Goal: Information Seeking & Learning: Check status

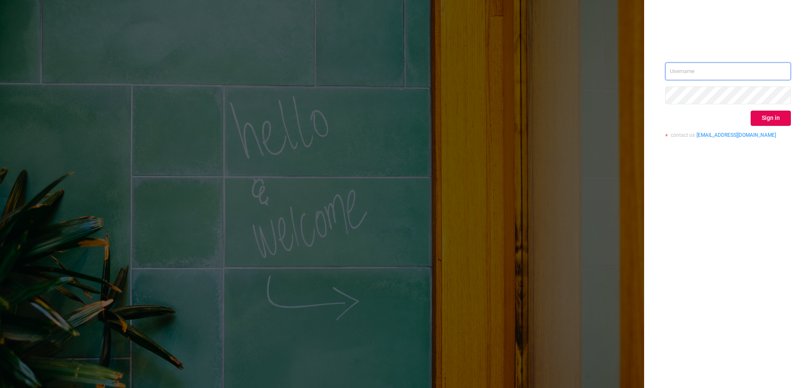
click at [723, 69] on input "text" at bounding box center [728, 72] width 126 height 18
paste input "[EMAIL_ADDRESS][DOMAIN_NAME]"
type input "[EMAIL_ADDRESS][DOMAIN_NAME]"
click at [785, 117] on button "Sign in" at bounding box center [770, 118] width 40 height 15
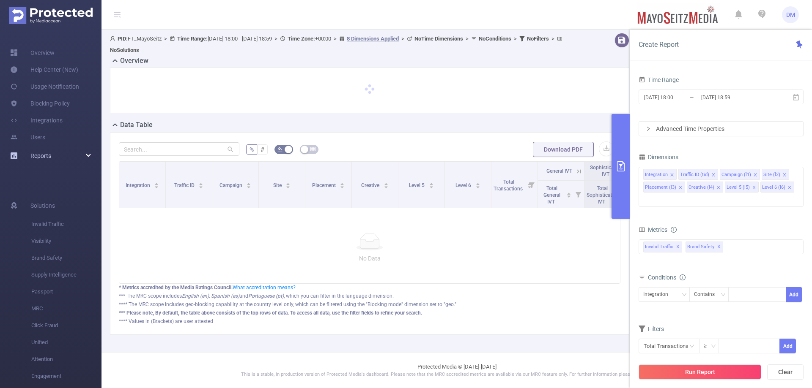
click at [52, 154] on div "Reports" at bounding box center [50, 156] width 101 height 17
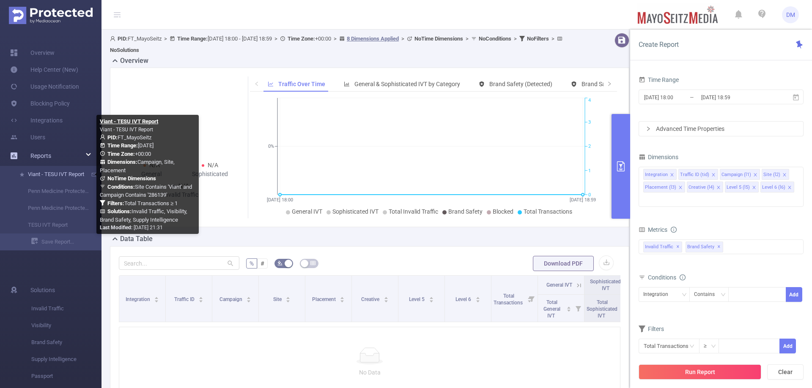
click at [56, 175] on link "Viant - TESU IVT Report" at bounding box center [54, 174] width 74 height 17
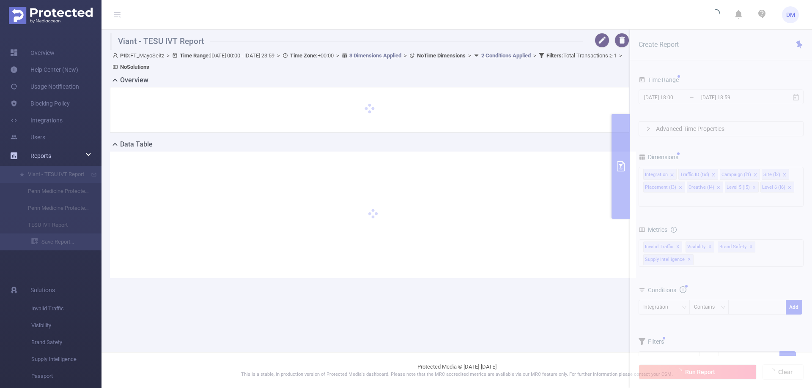
click at [50, 157] on span "Reports" at bounding box center [40, 156] width 21 height 7
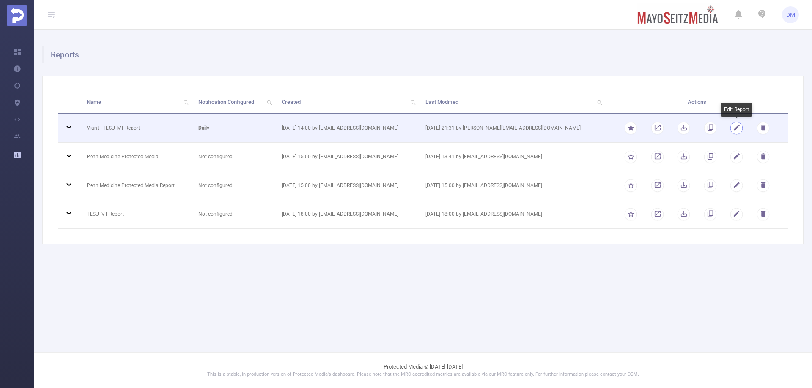
click at [734, 129] on button "button" at bounding box center [736, 128] width 13 height 13
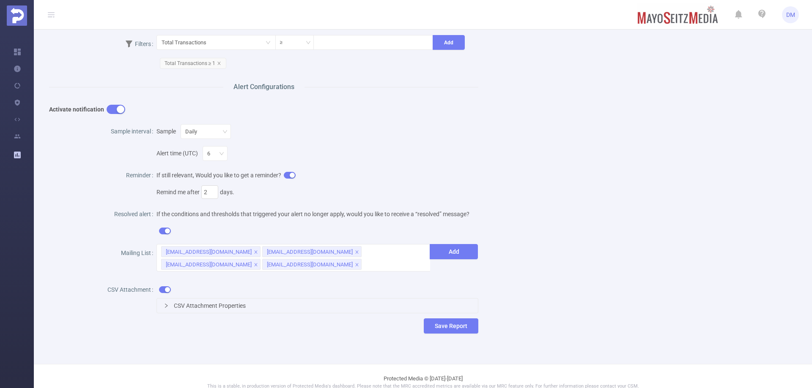
scroll to position [220, 0]
